Goal: Communication & Community: Participate in discussion

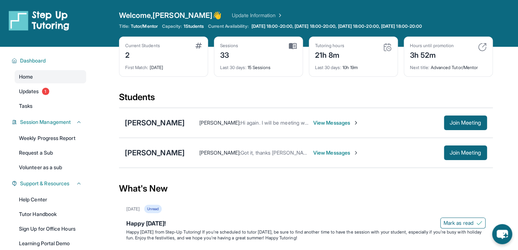
click at [320, 120] on span "View Messages" at bounding box center [336, 122] width 46 height 7
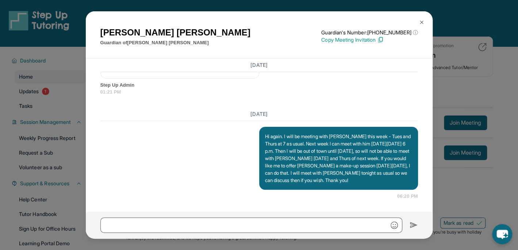
scroll to position [6792, 0]
click at [420, 22] on img at bounding box center [422, 22] width 6 height 6
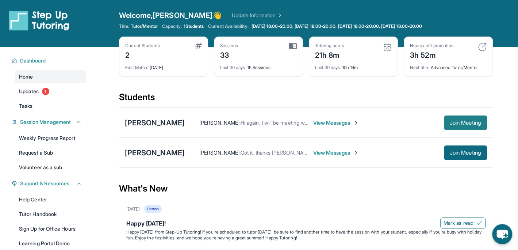
click at [456, 124] on span "Join Meeting" at bounding box center [465, 122] width 31 height 4
click at [328, 122] on span "View Messages" at bounding box center [336, 122] width 46 height 7
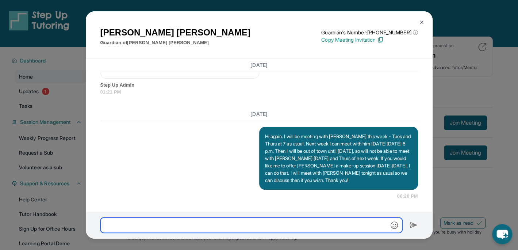
click at [120, 222] on input "text" at bounding box center [251, 224] width 302 height 15
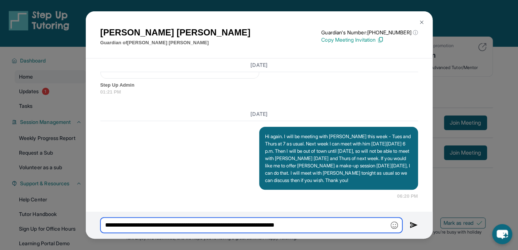
type input "**********"
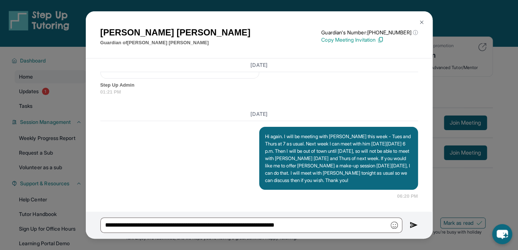
click at [413, 225] on img at bounding box center [414, 225] width 8 height 9
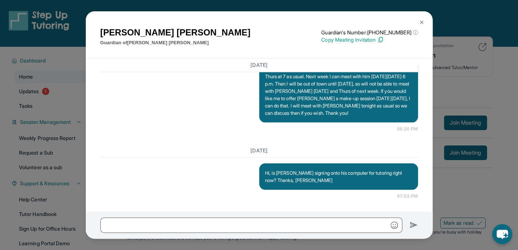
scroll to position [6860, 0]
click at [421, 23] on img at bounding box center [422, 22] width 6 height 6
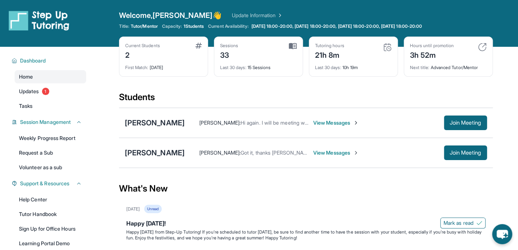
click at [321, 122] on span "View Messages" at bounding box center [336, 122] width 46 height 7
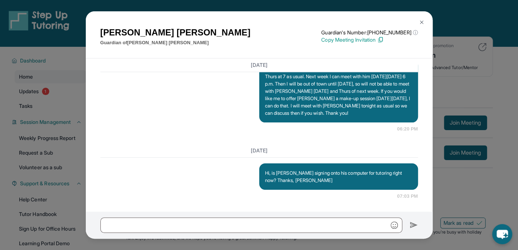
scroll to position [6787, 0]
click at [421, 23] on img at bounding box center [422, 22] width 6 height 6
